Goal: Task Accomplishment & Management: Use online tool/utility

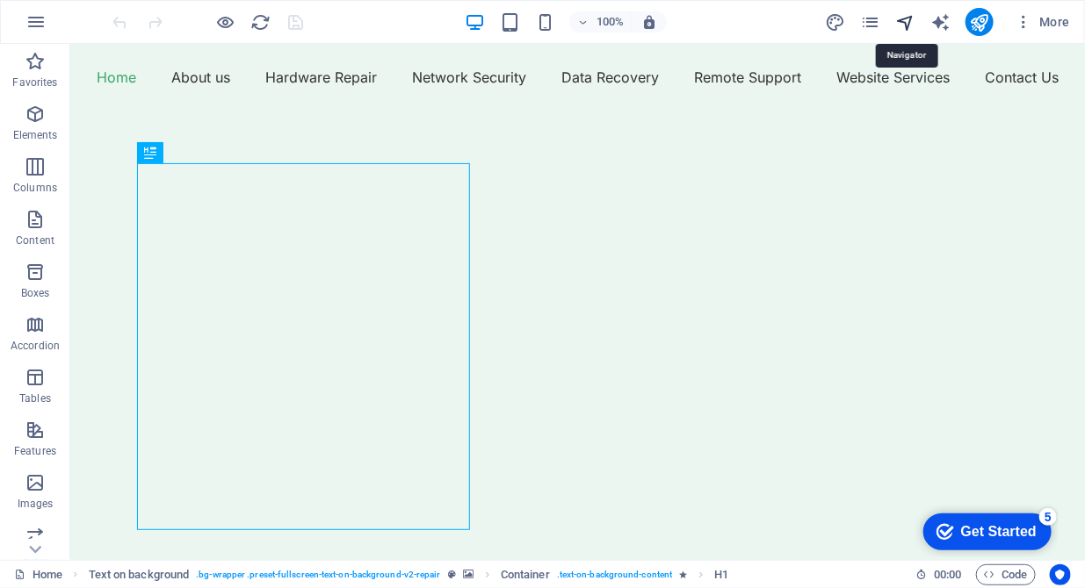
click at [913, 21] on icon "navigator" at bounding box center [905, 22] width 20 height 20
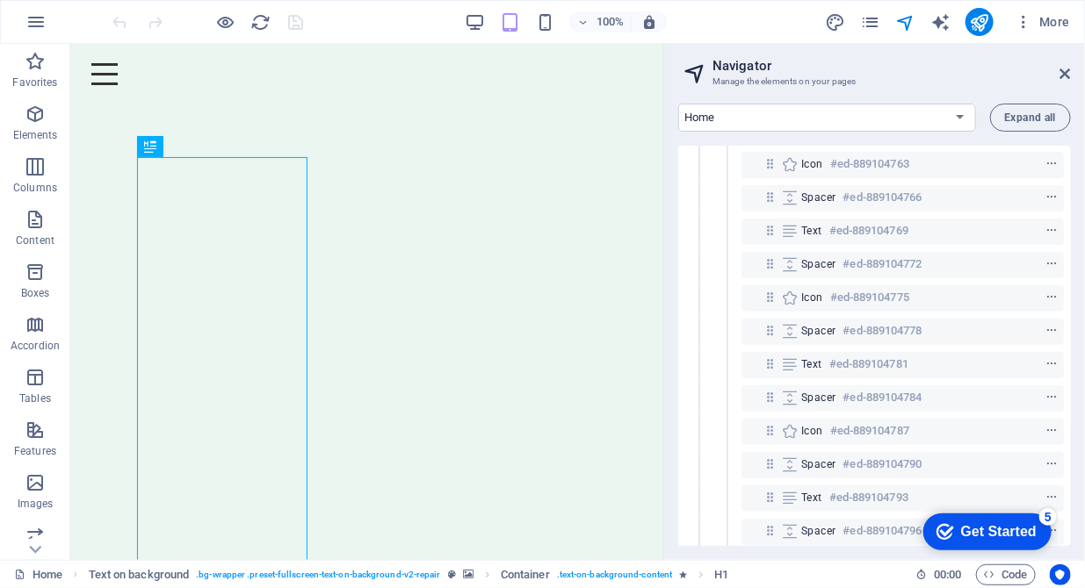
scroll to position [179, 0]
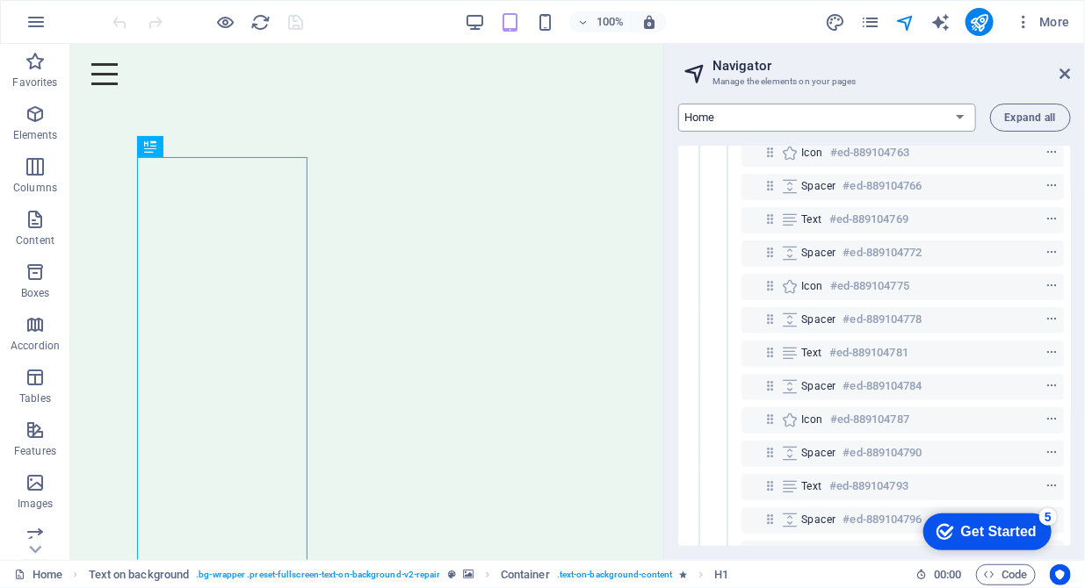
click at [937, 119] on select "Home About us Hardware Repair Network Security Data Recovery Remote Support Web…" at bounding box center [827, 118] width 298 height 28
select select "16784503-en"
click at [678, 104] on select "Home About us Hardware Repair Network Security Data Recovery Remote Support Web…" at bounding box center [827, 118] width 298 height 28
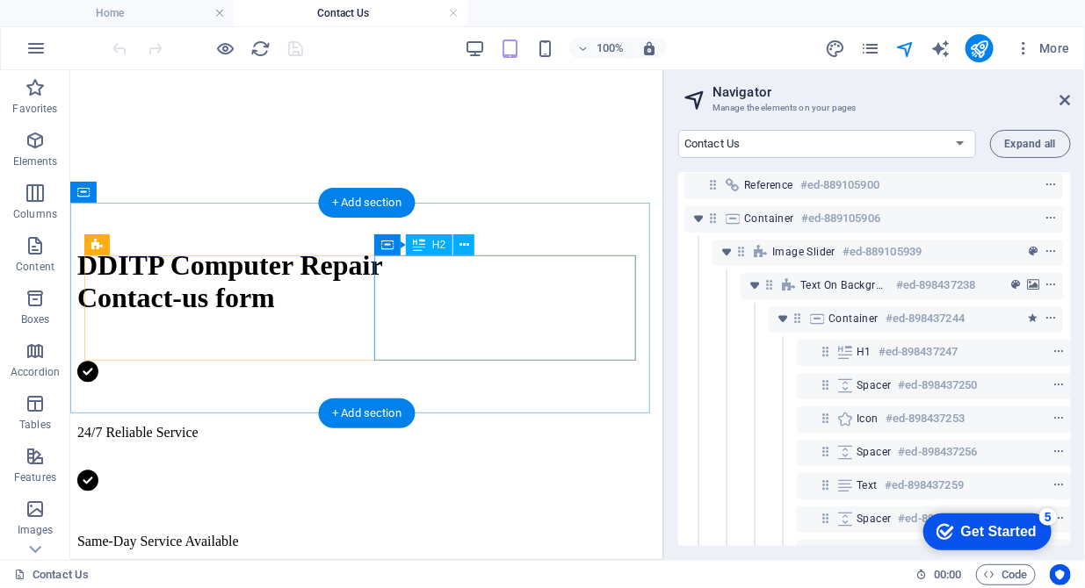
scroll to position [898, 0]
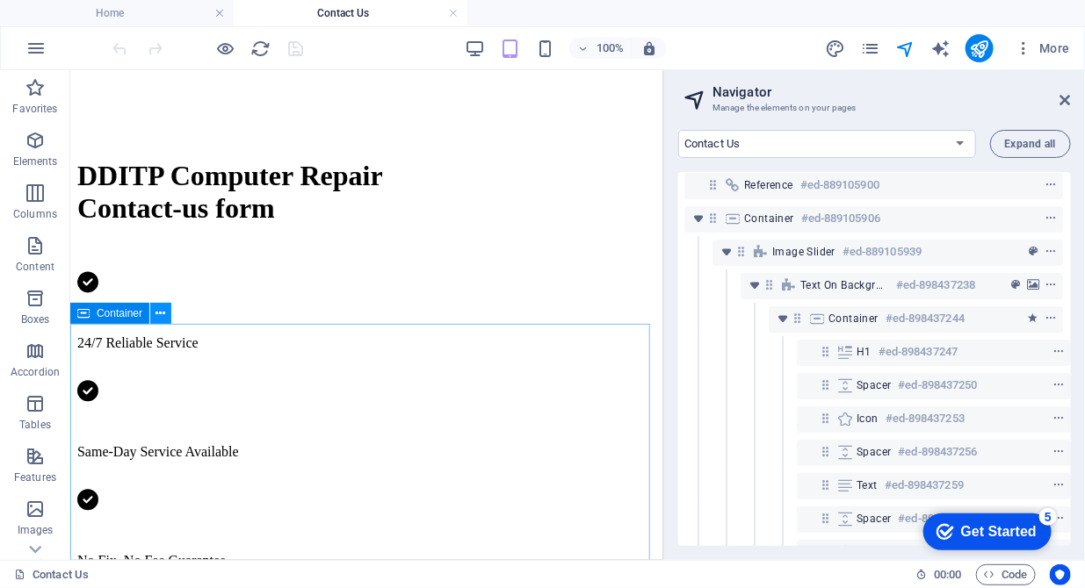
click at [162, 311] on icon at bounding box center [161, 314] width 10 height 18
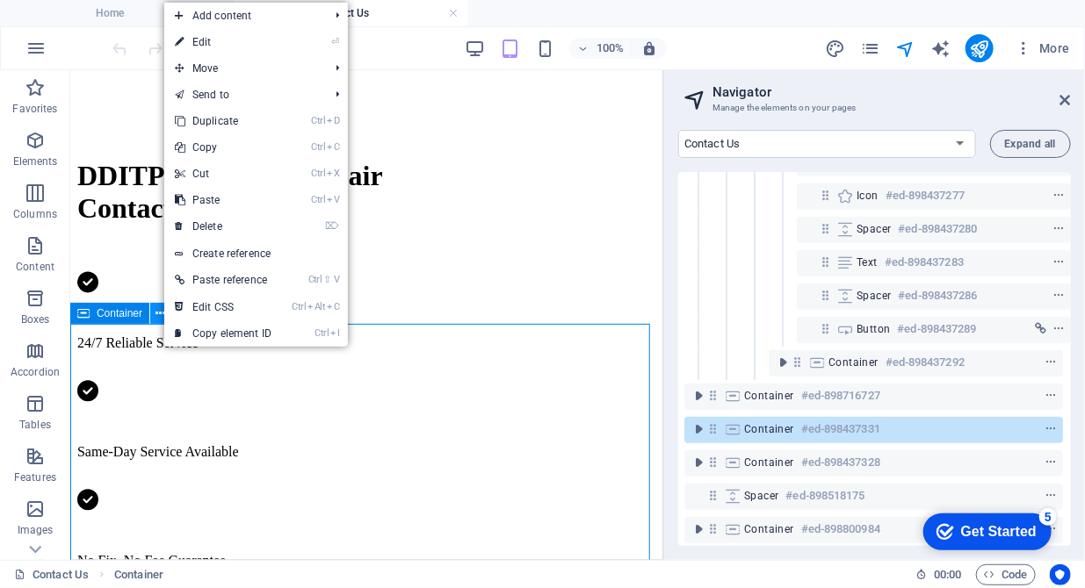
scroll to position [573, 4]
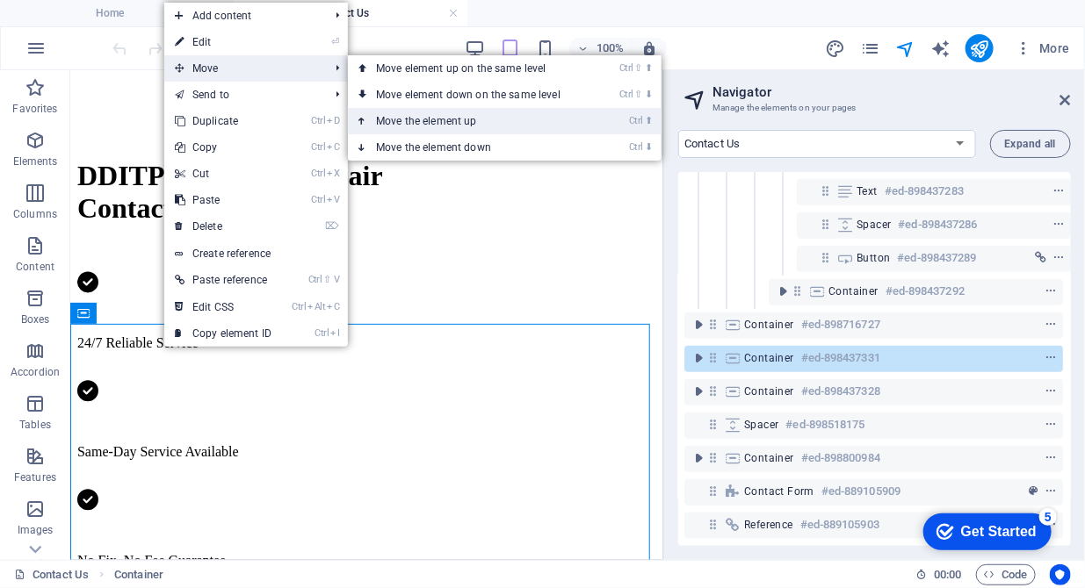
click at [411, 119] on link "Ctrl ⬆ Move the element up" at bounding box center [472, 121] width 248 height 26
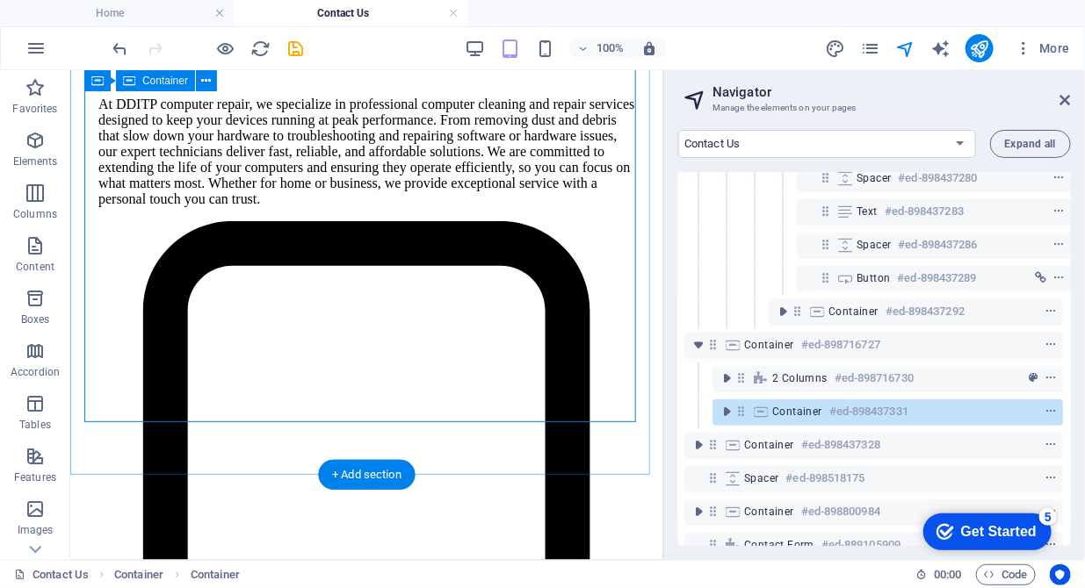
scroll to position [2963, 0]
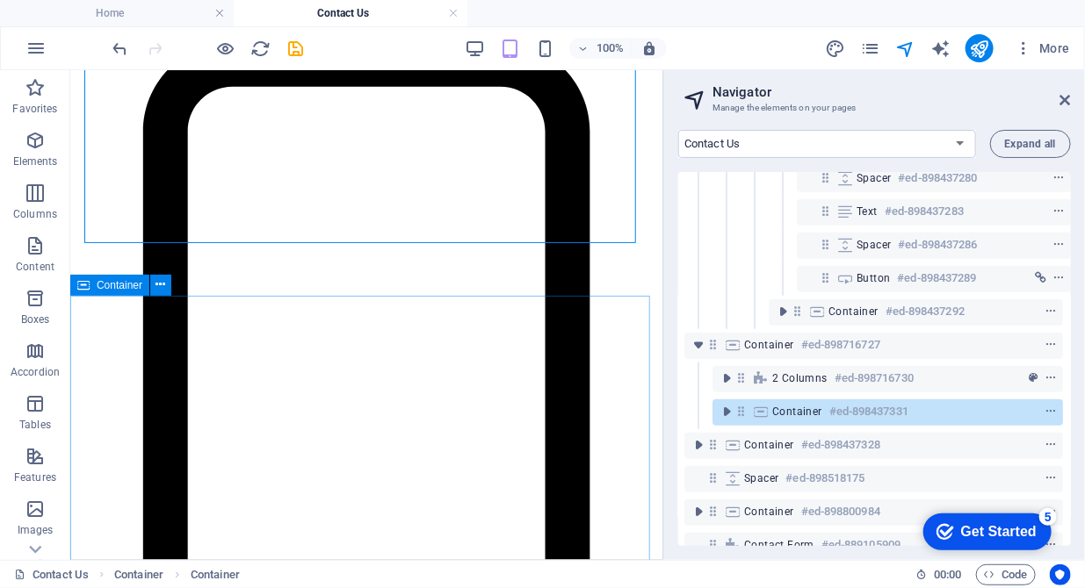
click at [126, 282] on span "Container" at bounding box center [120, 285] width 46 height 11
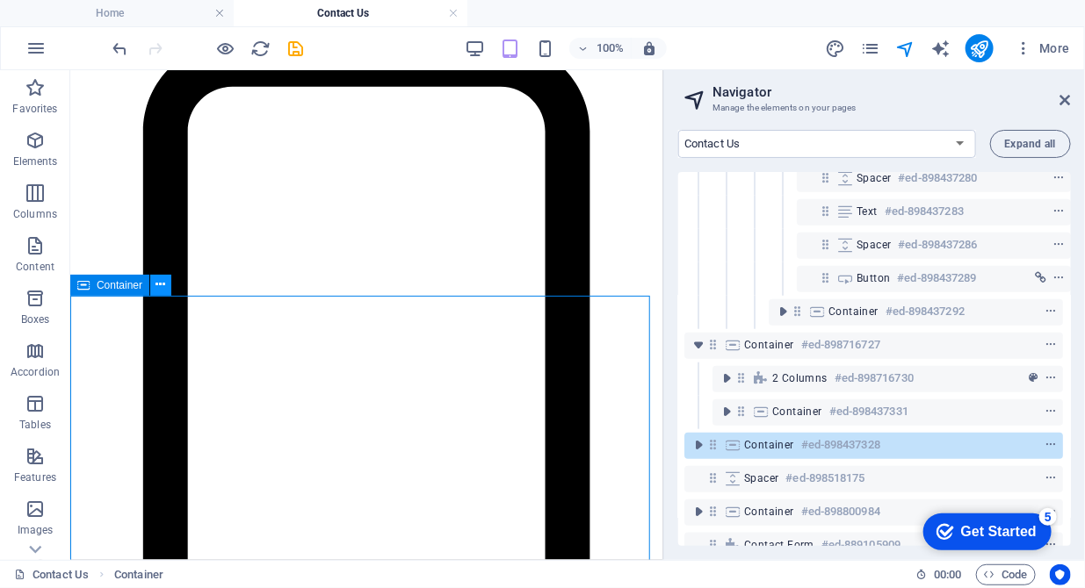
click at [155, 285] on button at bounding box center [160, 285] width 21 height 21
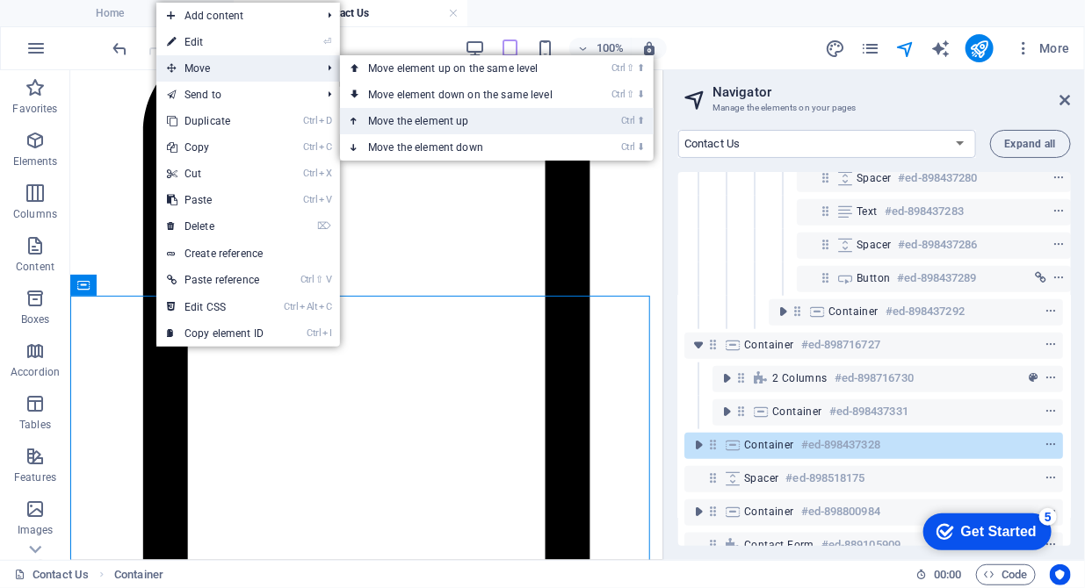
click at [405, 110] on link "Ctrl ⬆ Move the element up" at bounding box center [464, 121] width 248 height 26
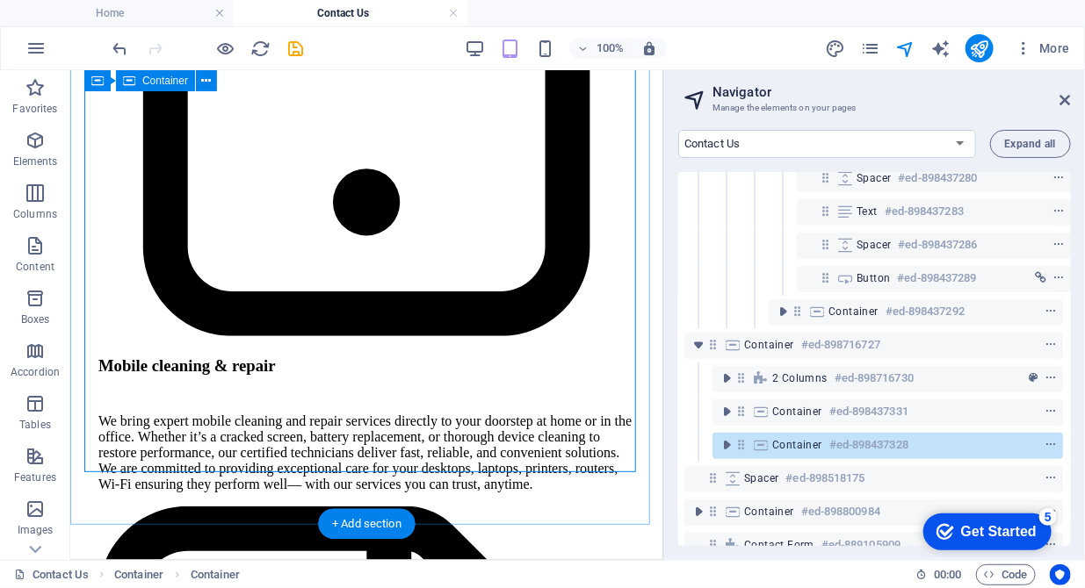
scroll to position [3502, 0]
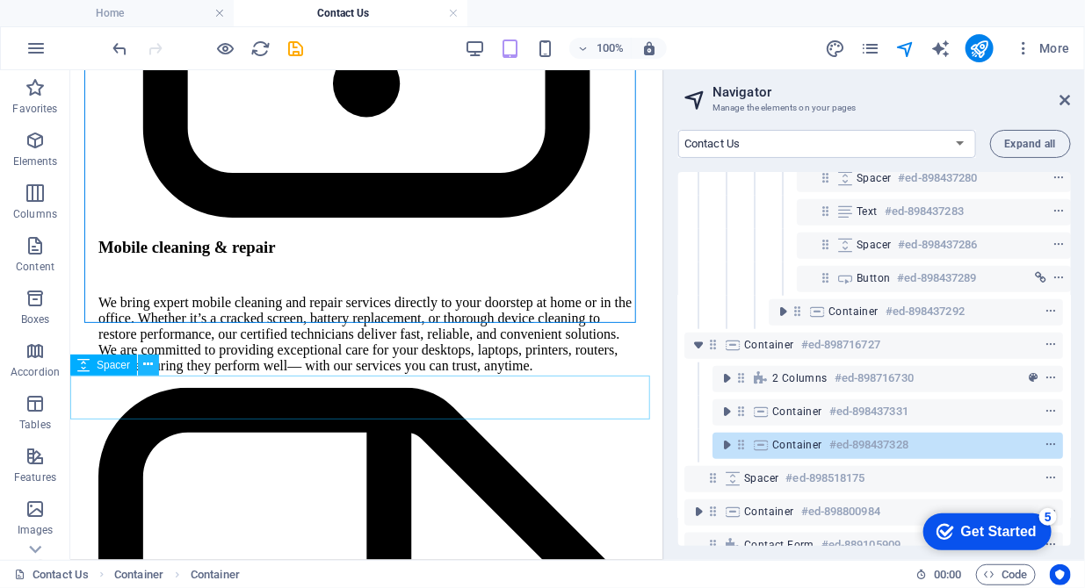
click at [148, 368] on icon at bounding box center [149, 365] width 10 height 18
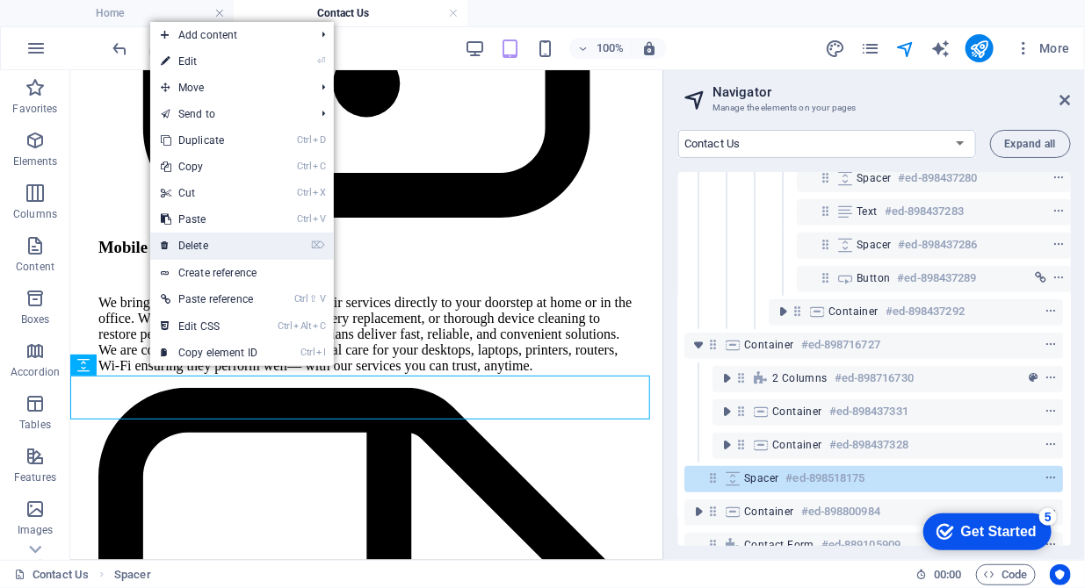
click at [192, 247] on link "⌦ Delete" at bounding box center [209, 246] width 118 height 26
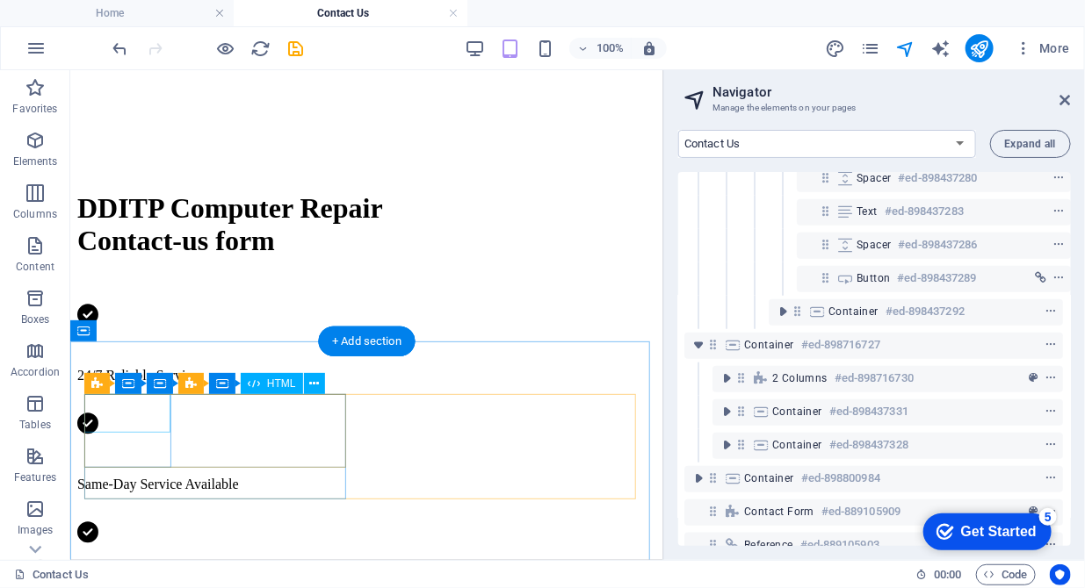
scroll to position [596, 0]
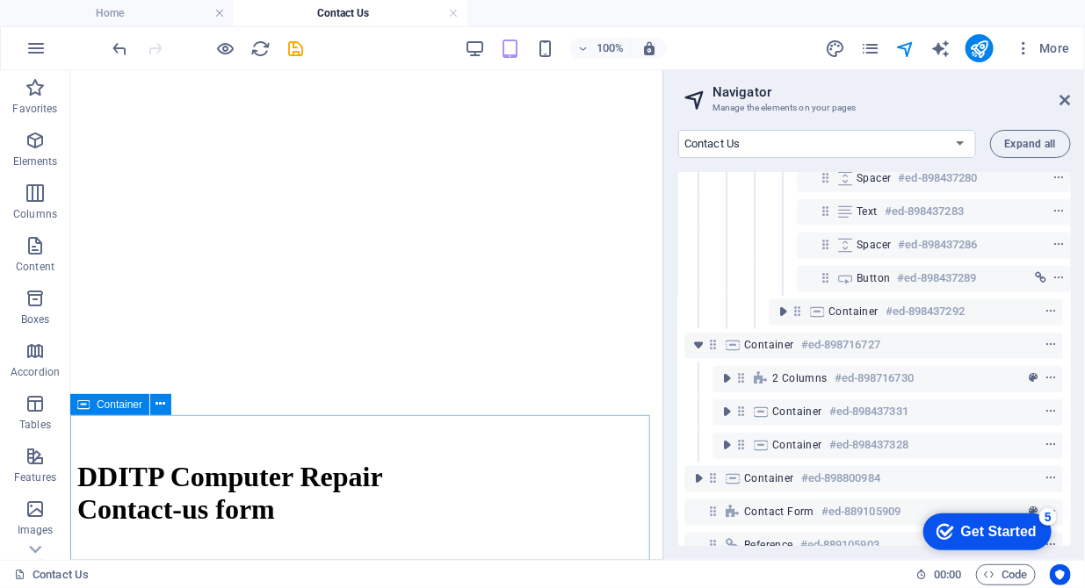
click at [114, 400] on span "Container" at bounding box center [120, 405] width 46 height 11
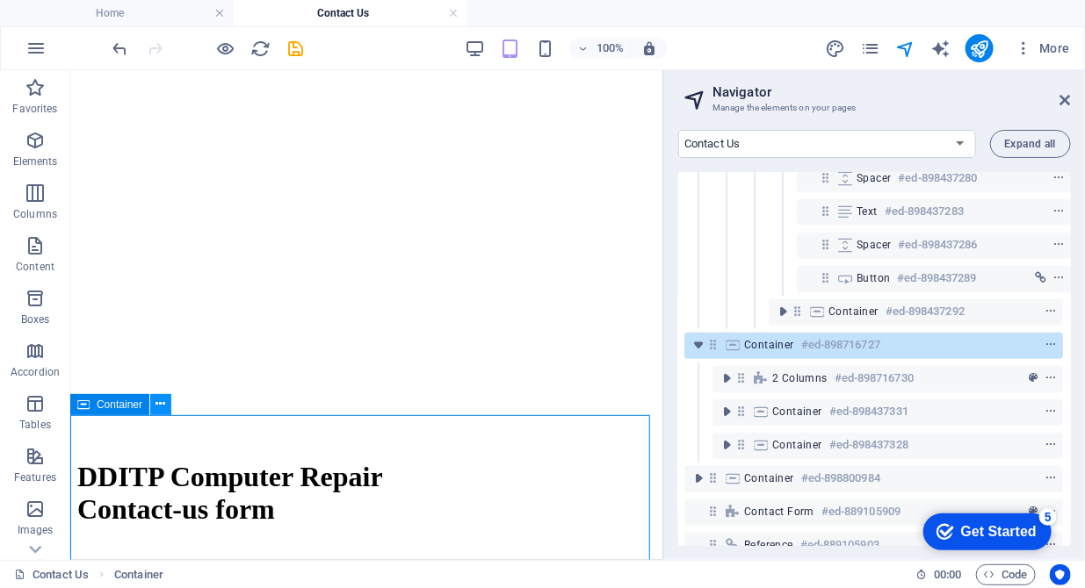
click at [156, 403] on icon at bounding box center [161, 404] width 10 height 18
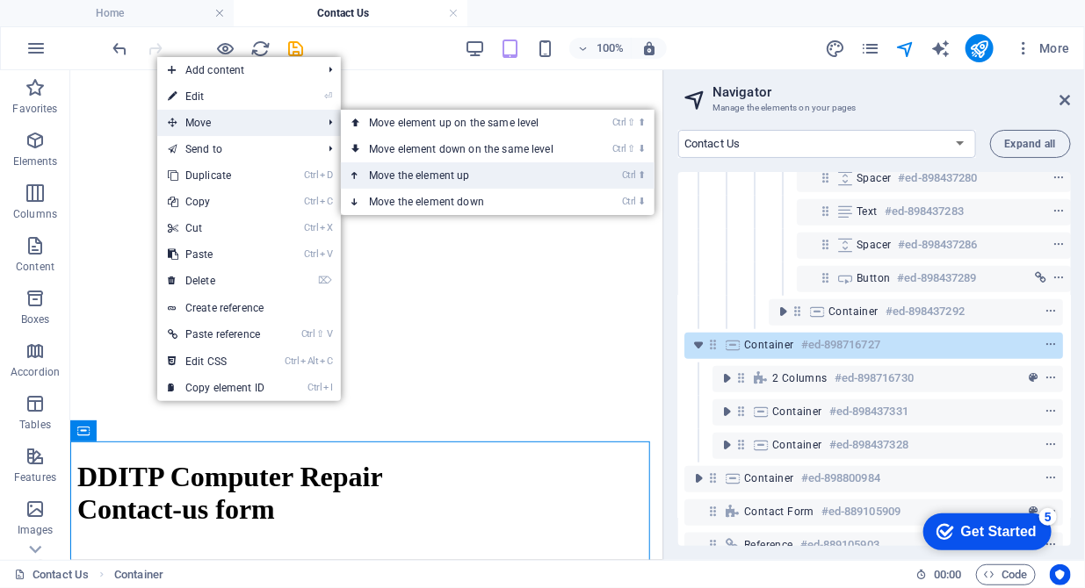
click at [386, 170] on link "Ctrl ⬆ Move the element up" at bounding box center [465, 175] width 248 height 26
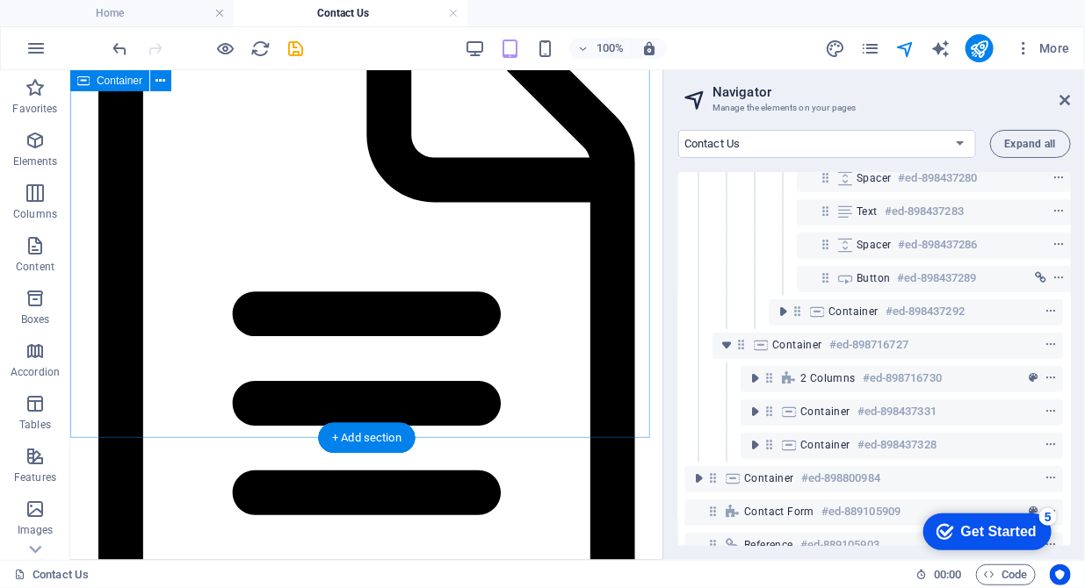
scroll to position [3650, 0]
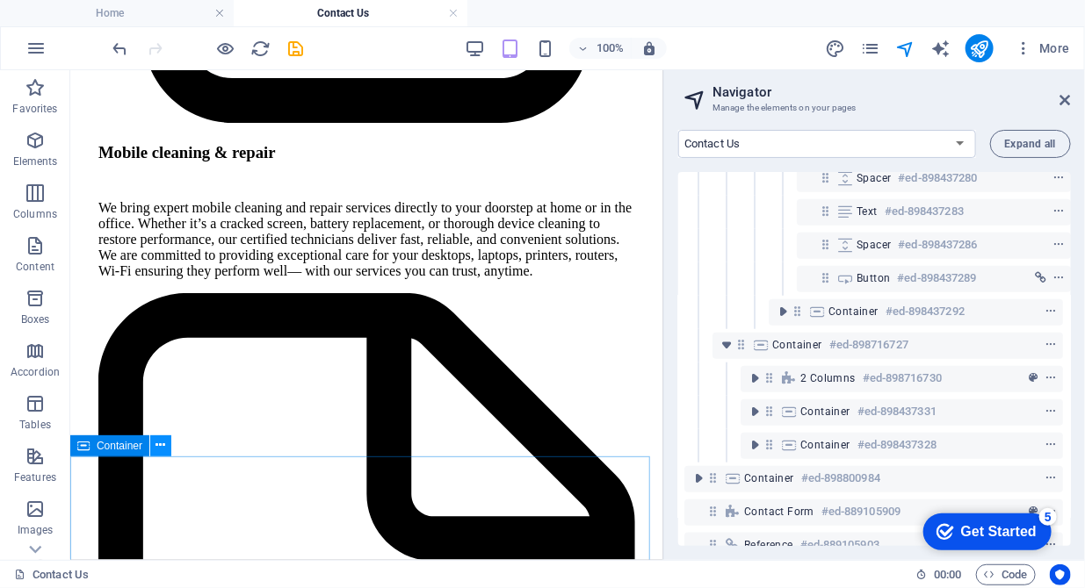
click at [163, 451] on icon at bounding box center [161, 445] width 10 height 18
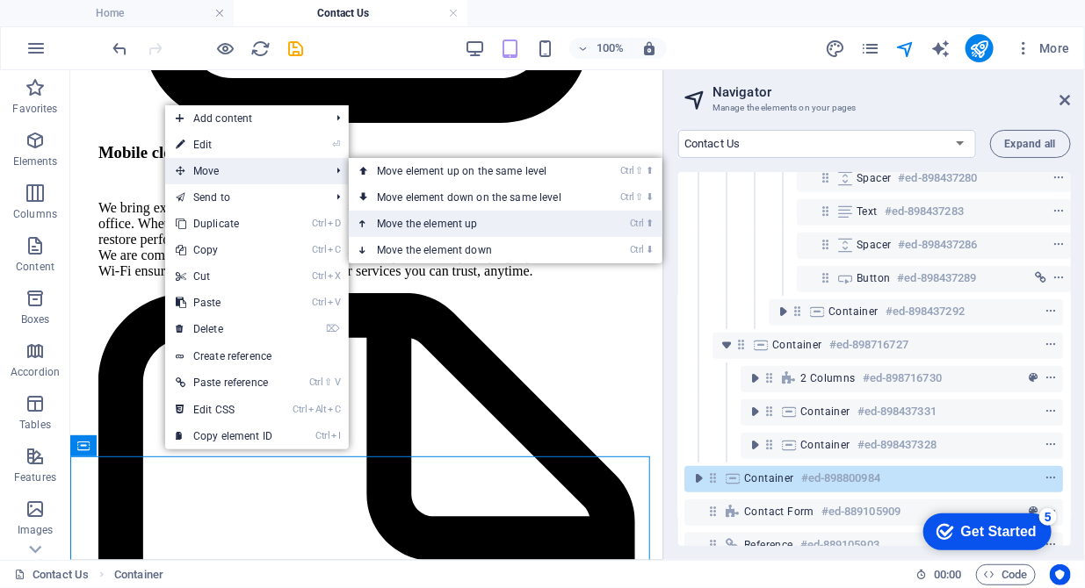
click at [413, 223] on link "Ctrl ⬆ Move the element up" at bounding box center [473, 224] width 248 height 26
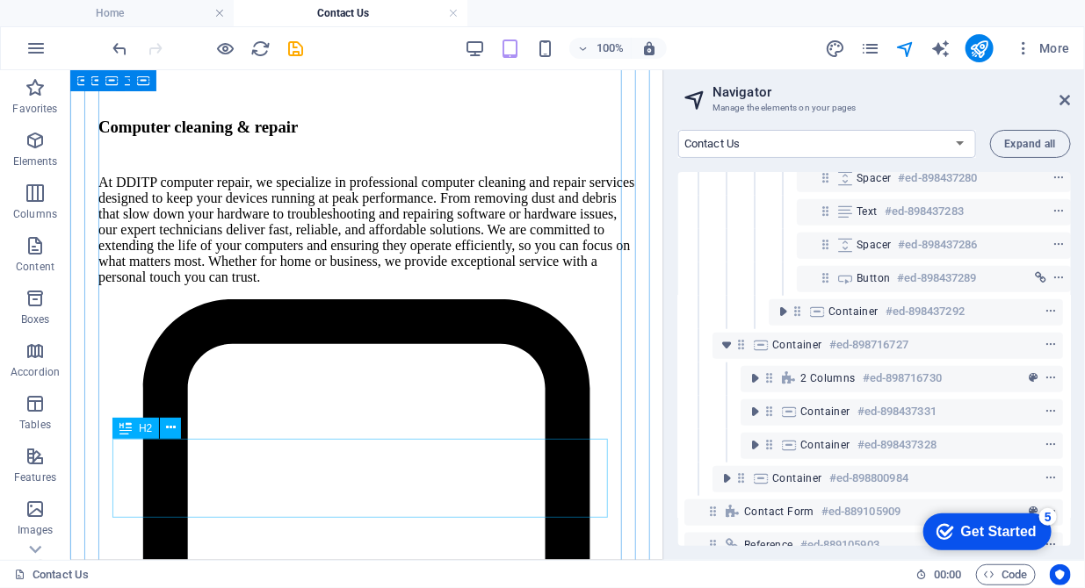
scroll to position [2751, 0]
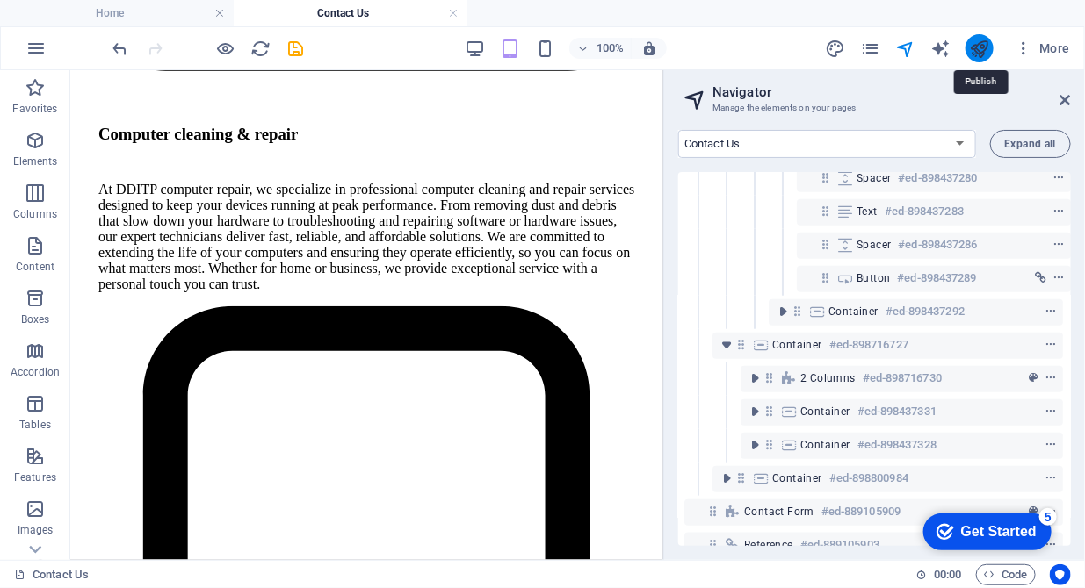
click at [974, 43] on icon "publish" at bounding box center [979, 49] width 20 height 20
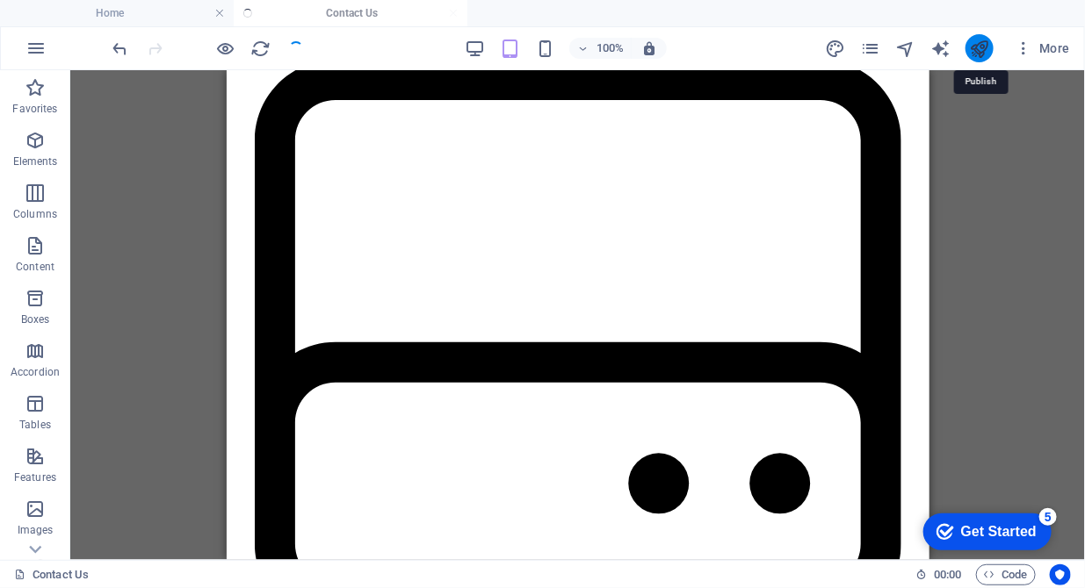
scroll to position [2226, 0]
